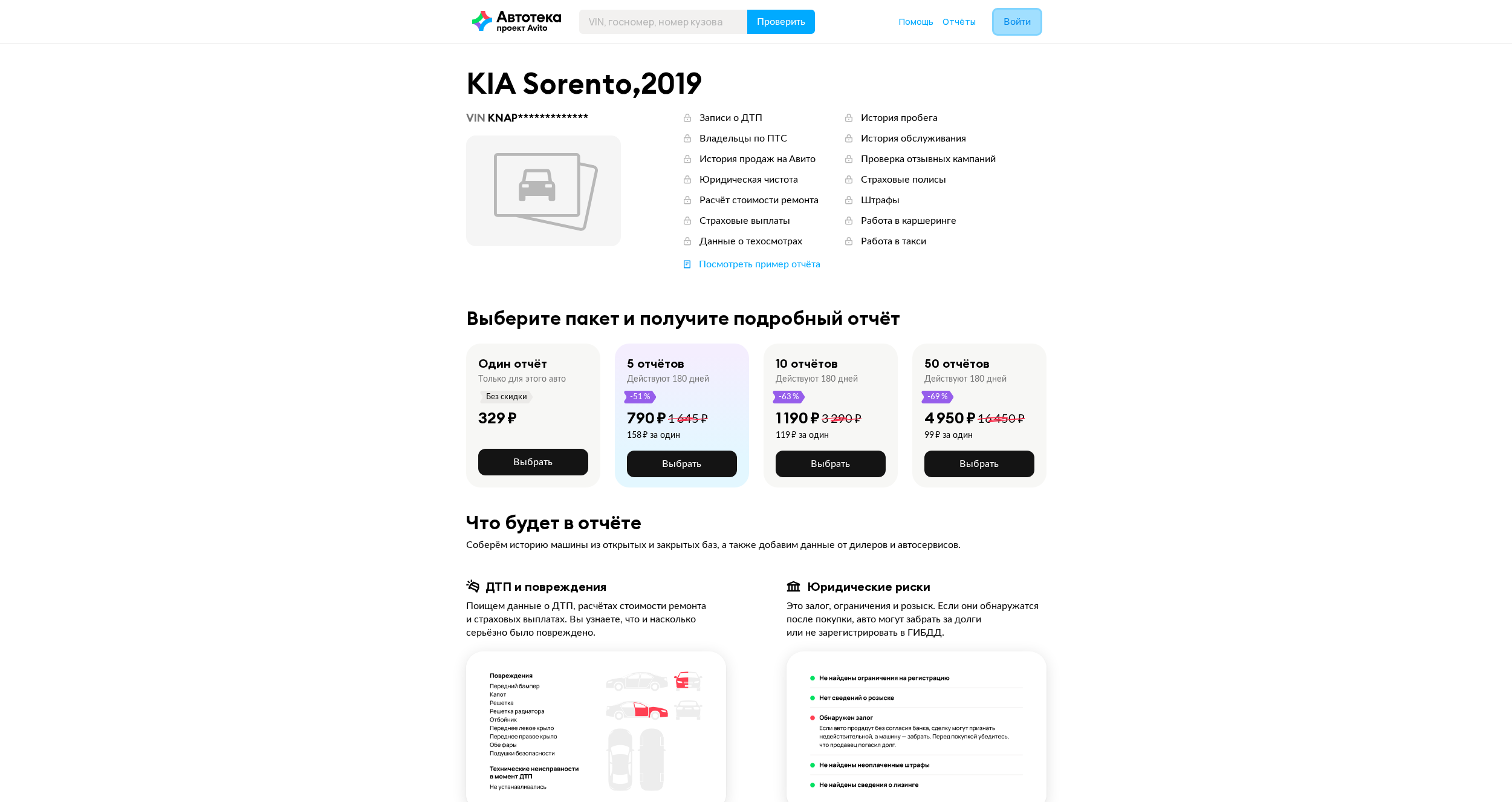
click at [1011, 23] on span "Войти" at bounding box center [1017, 21] width 27 height 10
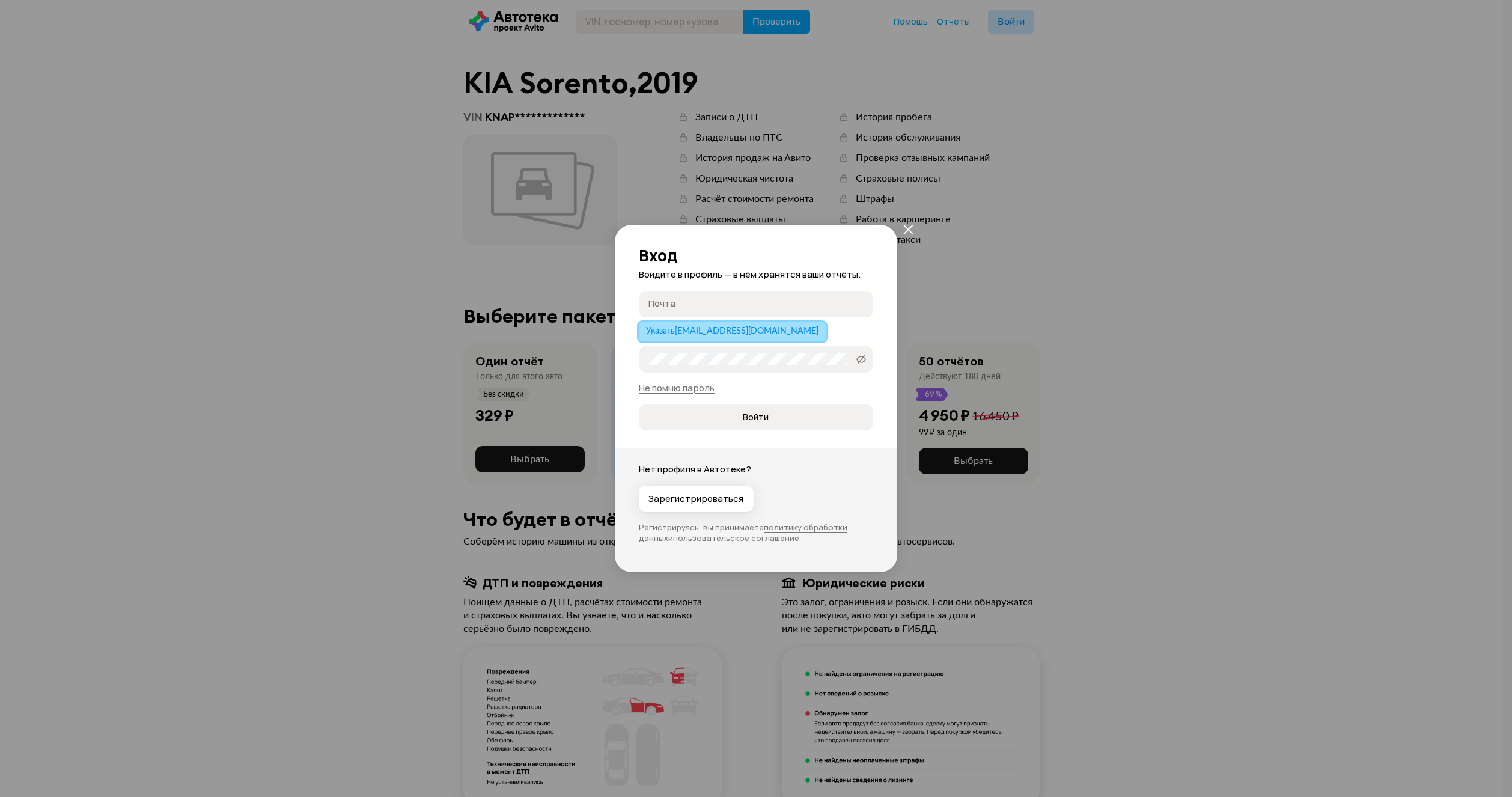
drag, startPoint x: 699, startPoint y: 333, endPoint x: 692, endPoint y: 337, distance: 8.1
click at [698, 334] on span "Указать [EMAIL_ADDRESS][DOMAIN_NAME]" at bounding box center [732, 331] width 172 height 8
type input "[EMAIL_ADDRESS][DOMAIN_NAME]"
click at [671, 368] on label "Пароль" at bounding box center [756, 359] width 235 height 26
click at [639, 404] on button "Войти" at bounding box center [756, 417] width 235 height 26
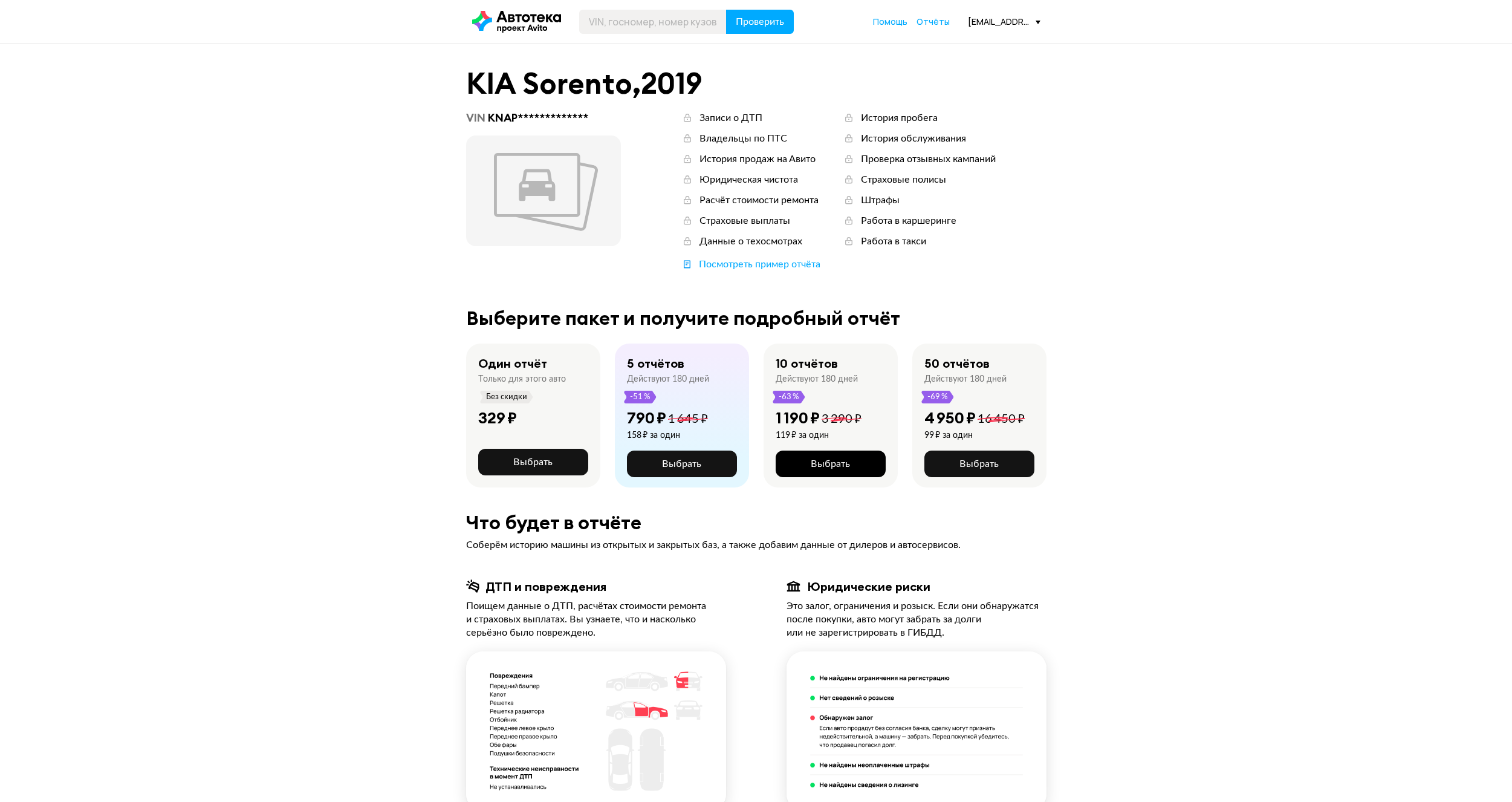
click at [835, 465] on span "Выбрать" at bounding box center [830, 463] width 40 height 10
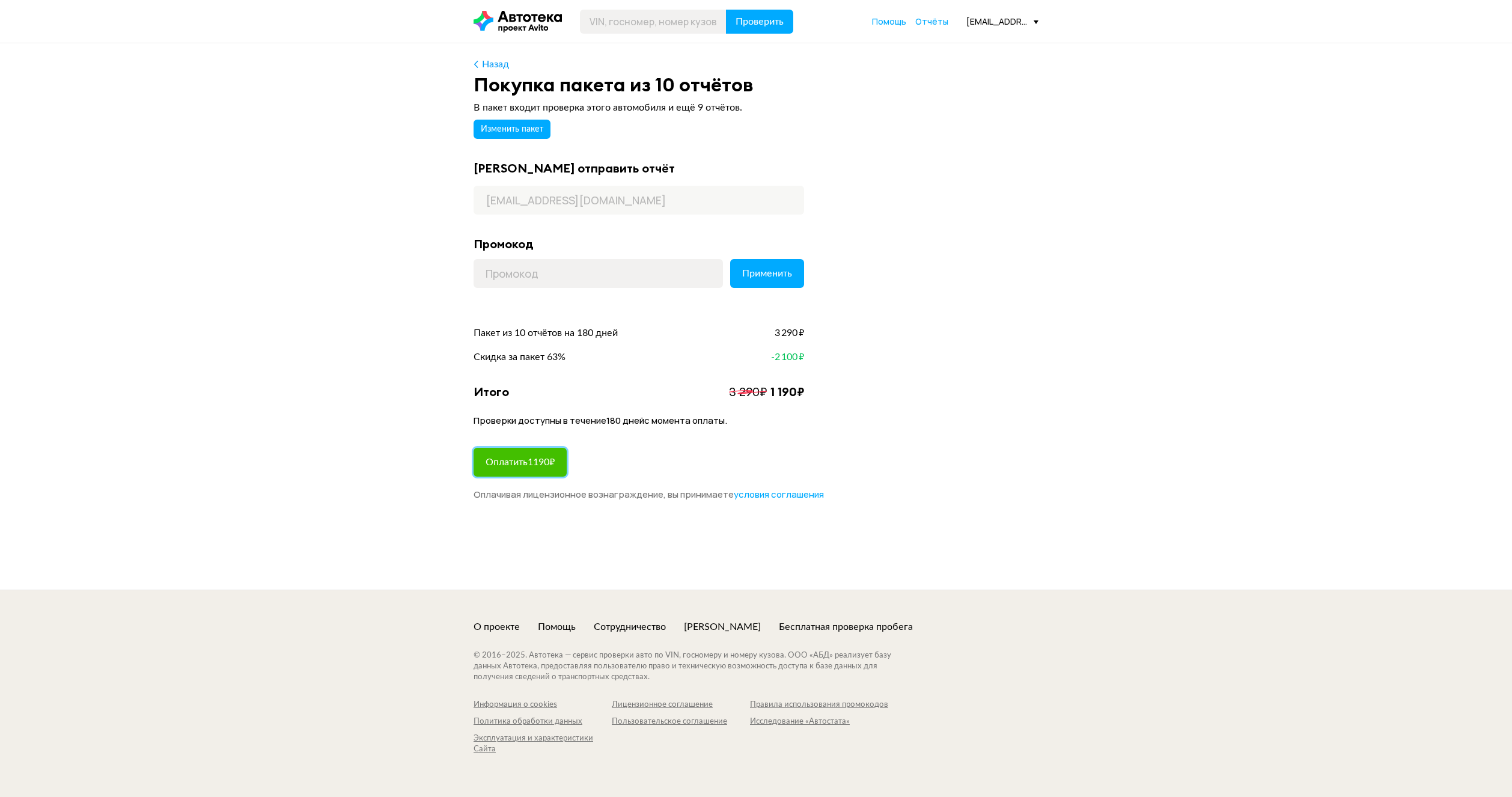
click at [533, 462] on span "Оплатить 1190 ₽" at bounding box center [520, 462] width 69 height 10
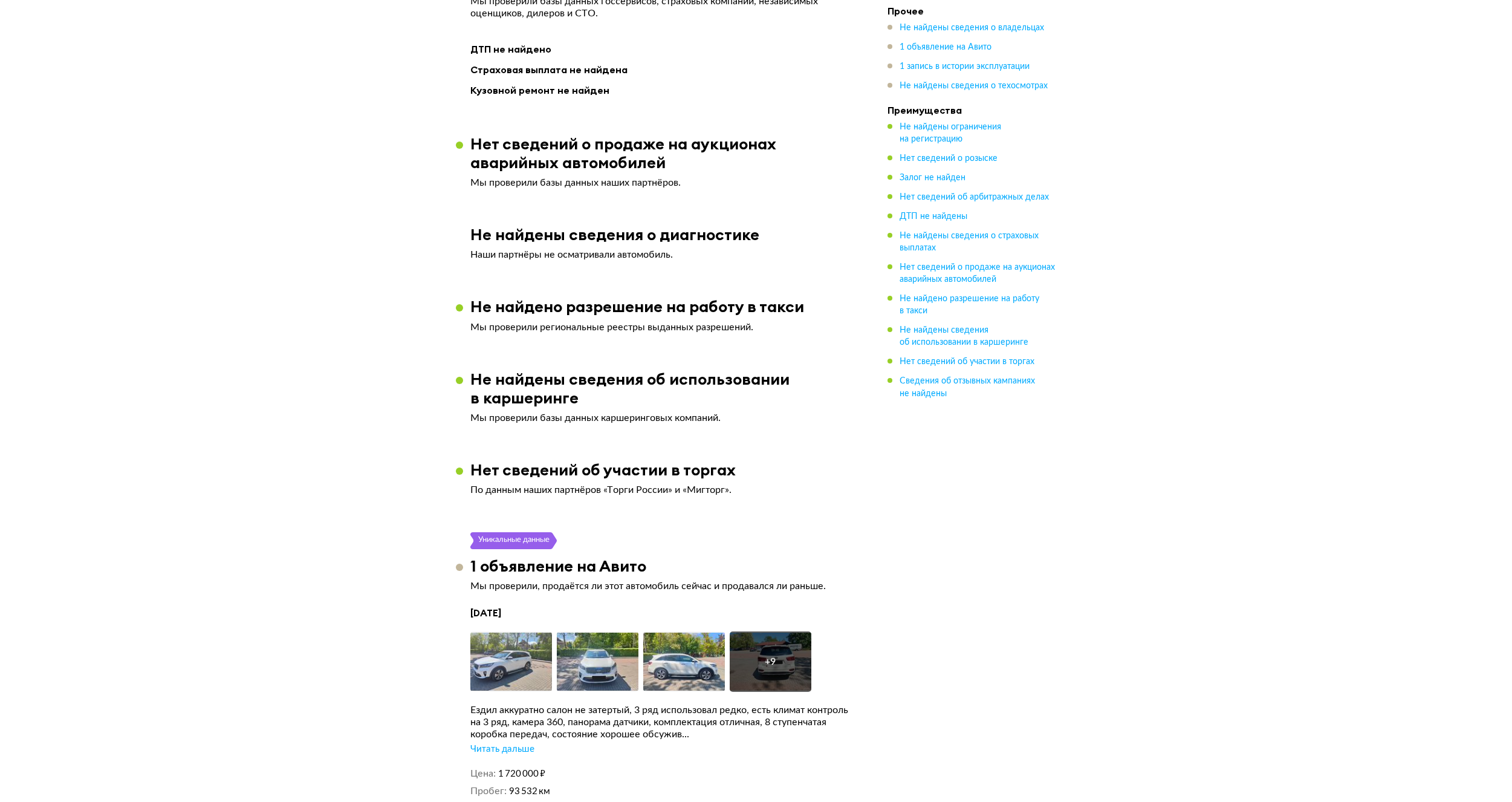
scroll to position [1633, 0]
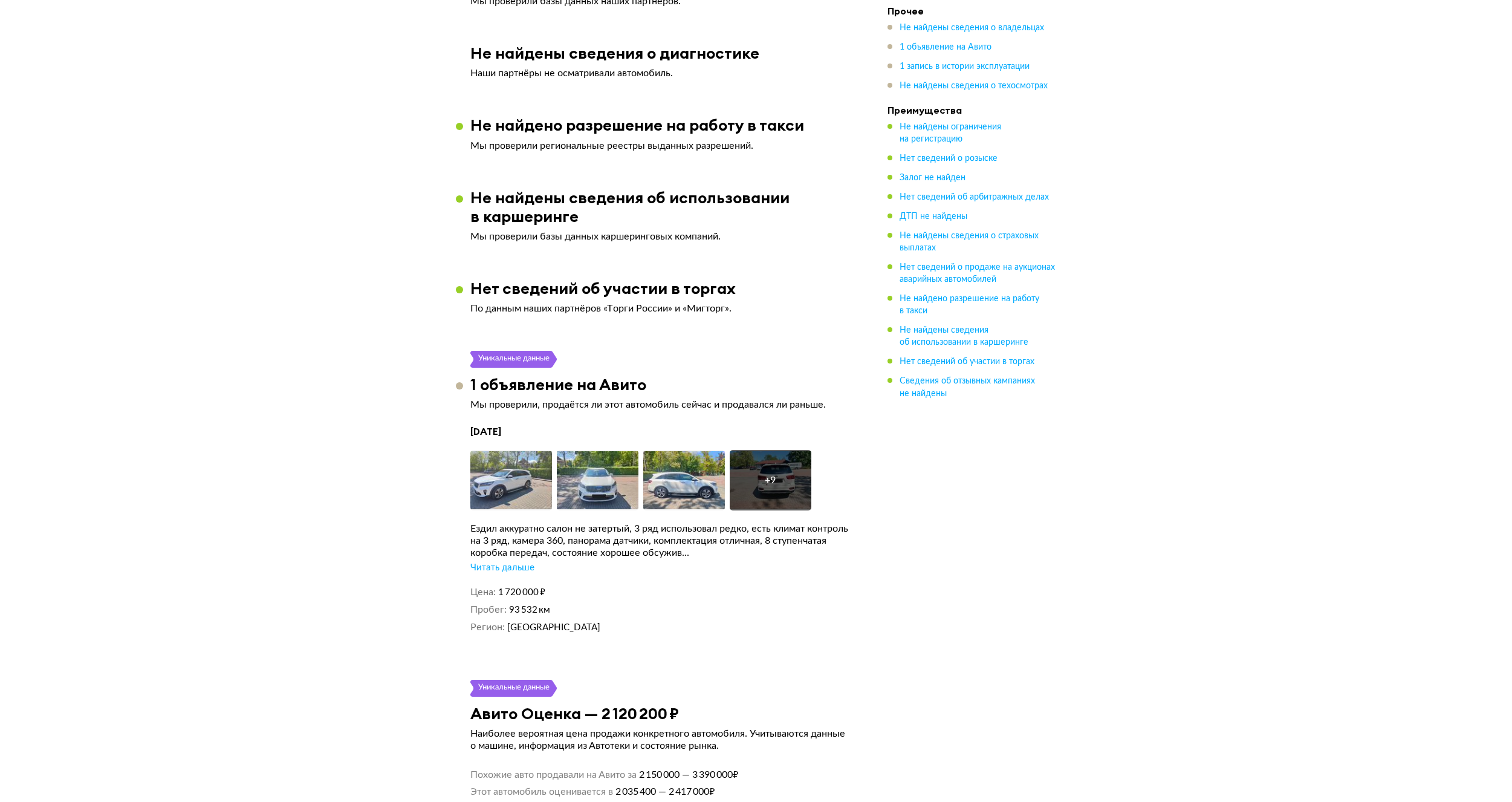
click at [495, 562] on div "Читать дальше" at bounding box center [502, 568] width 64 height 12
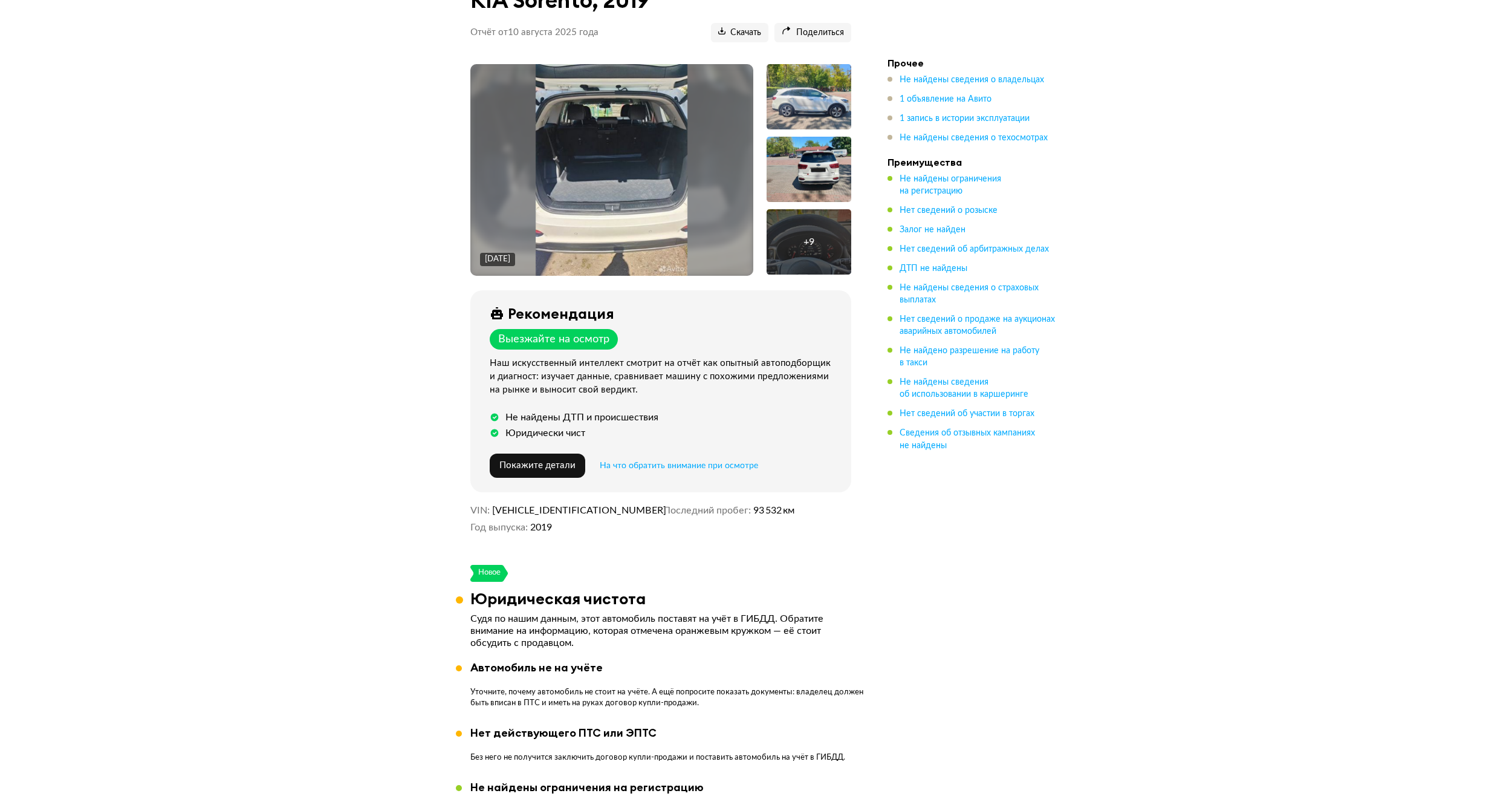
scroll to position [0, 0]
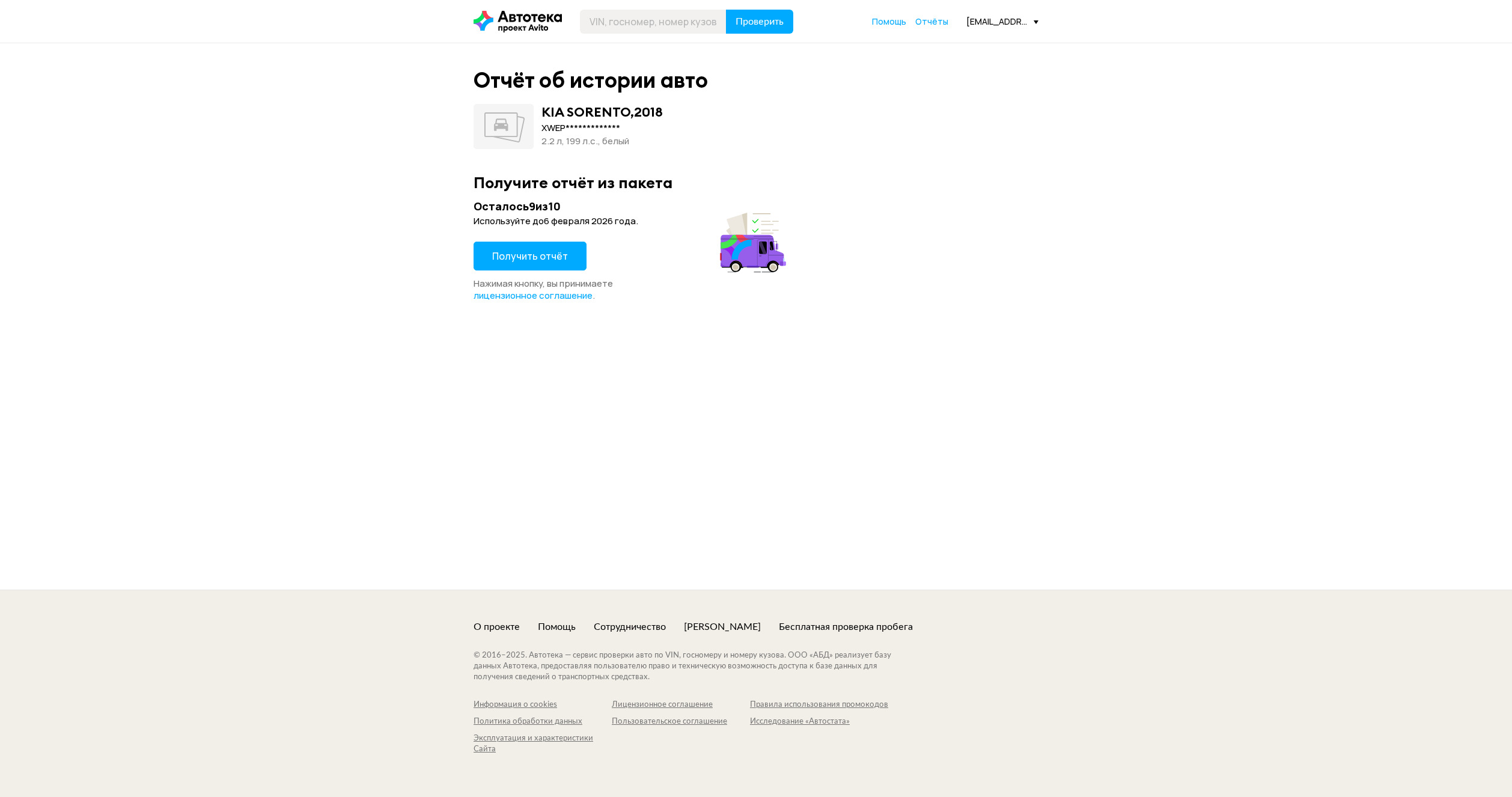
click at [519, 261] on span "Получить отчёт" at bounding box center [529, 256] width 75 height 14
